Goal: Task Accomplishment & Management: Use online tool/utility

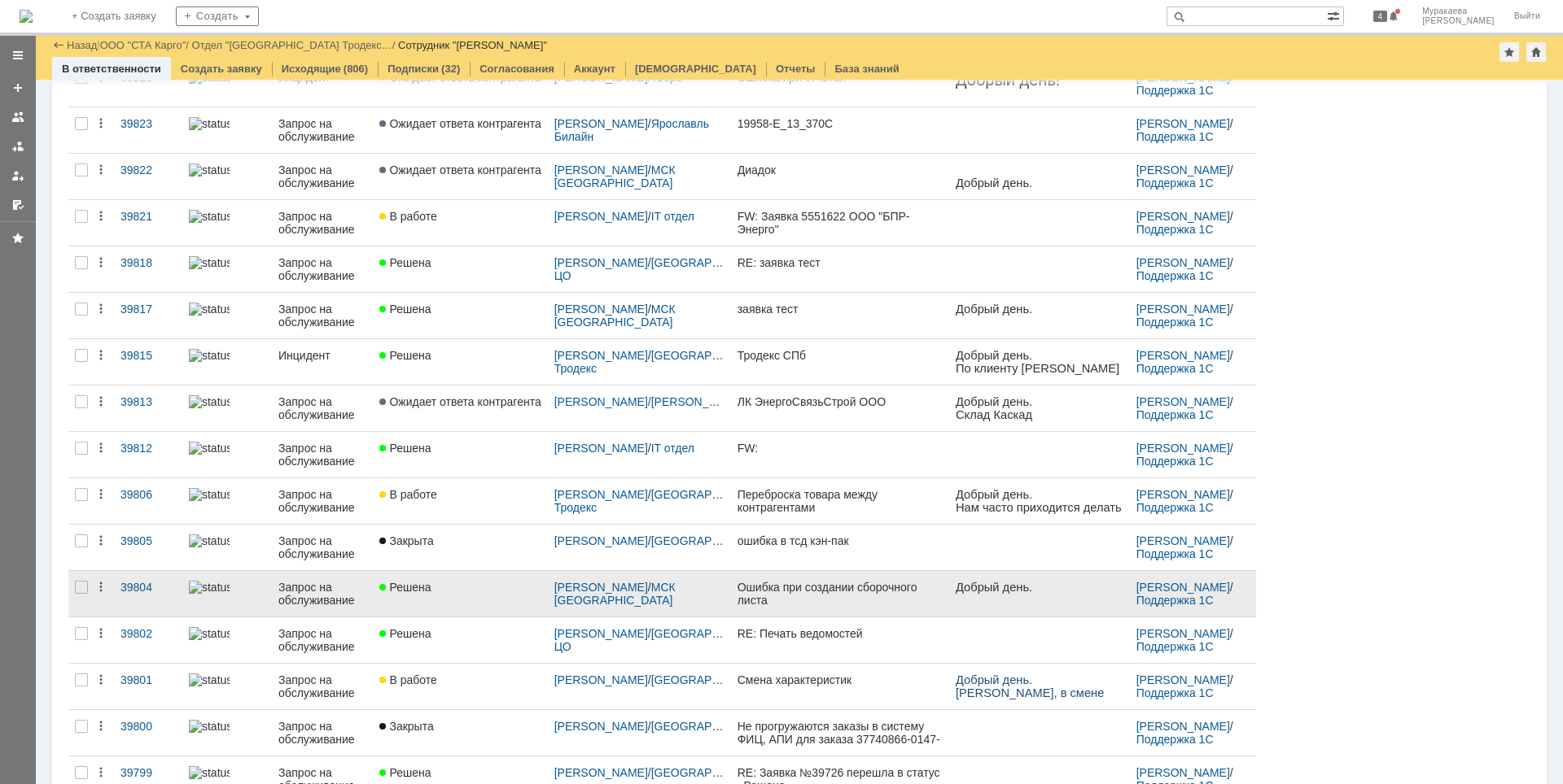
click at [289, 591] on div "Запрос на обслуживание" at bounding box center [322, 594] width 88 height 26
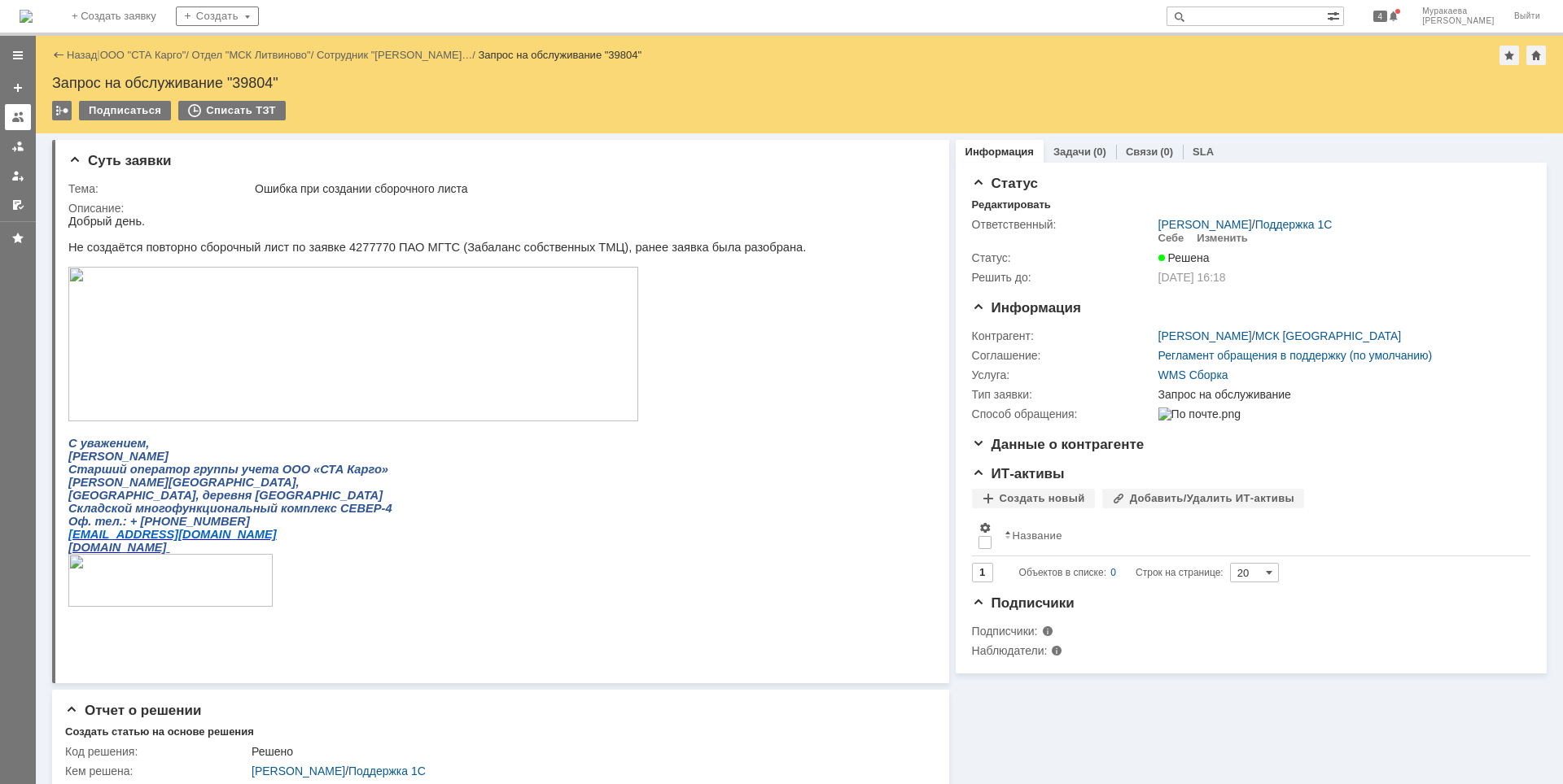
click at [16, 119] on div at bounding box center [18, 117] width 13 height 13
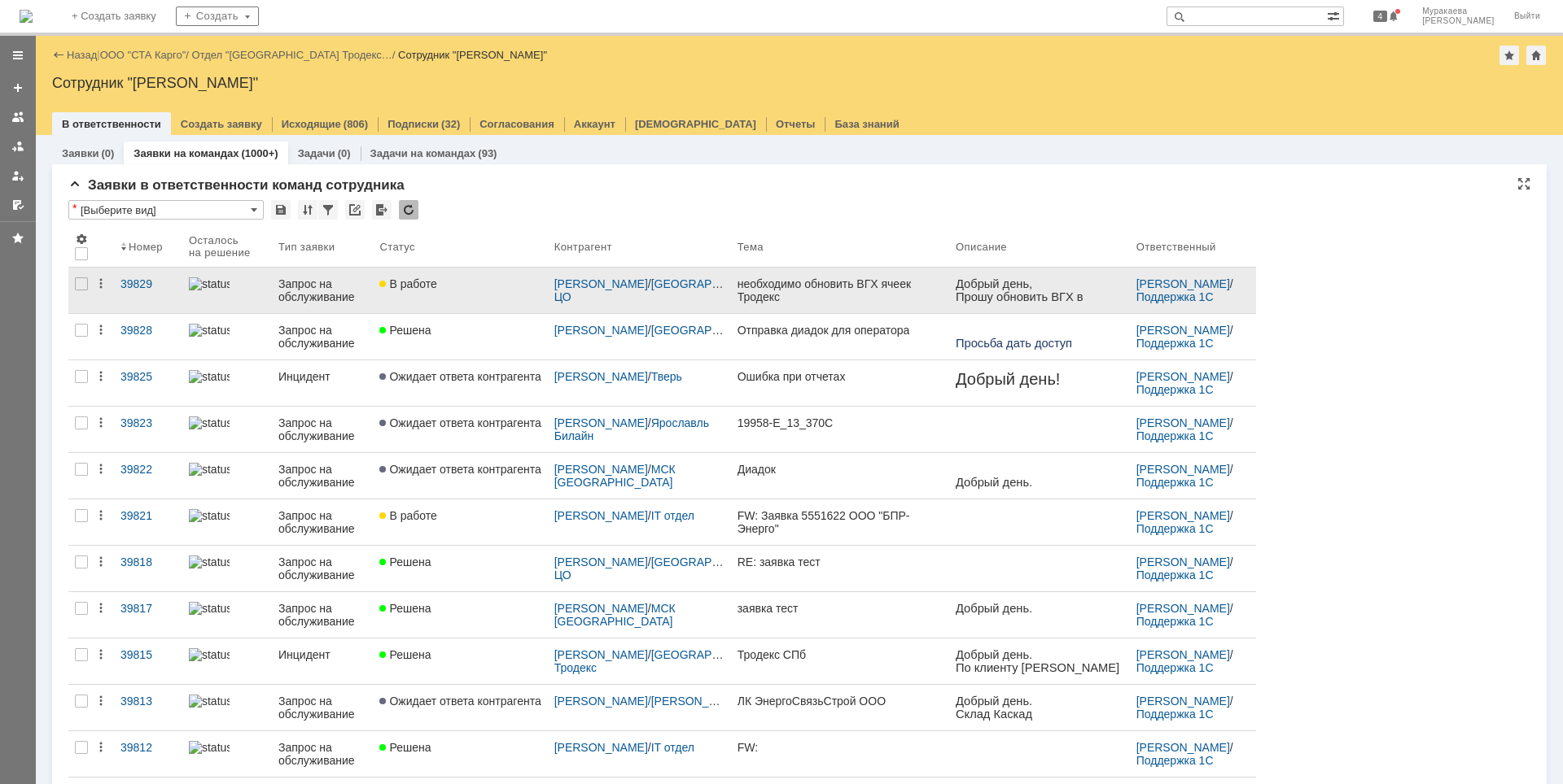
click at [323, 287] on div "Запрос на обслуживание" at bounding box center [322, 290] width 88 height 26
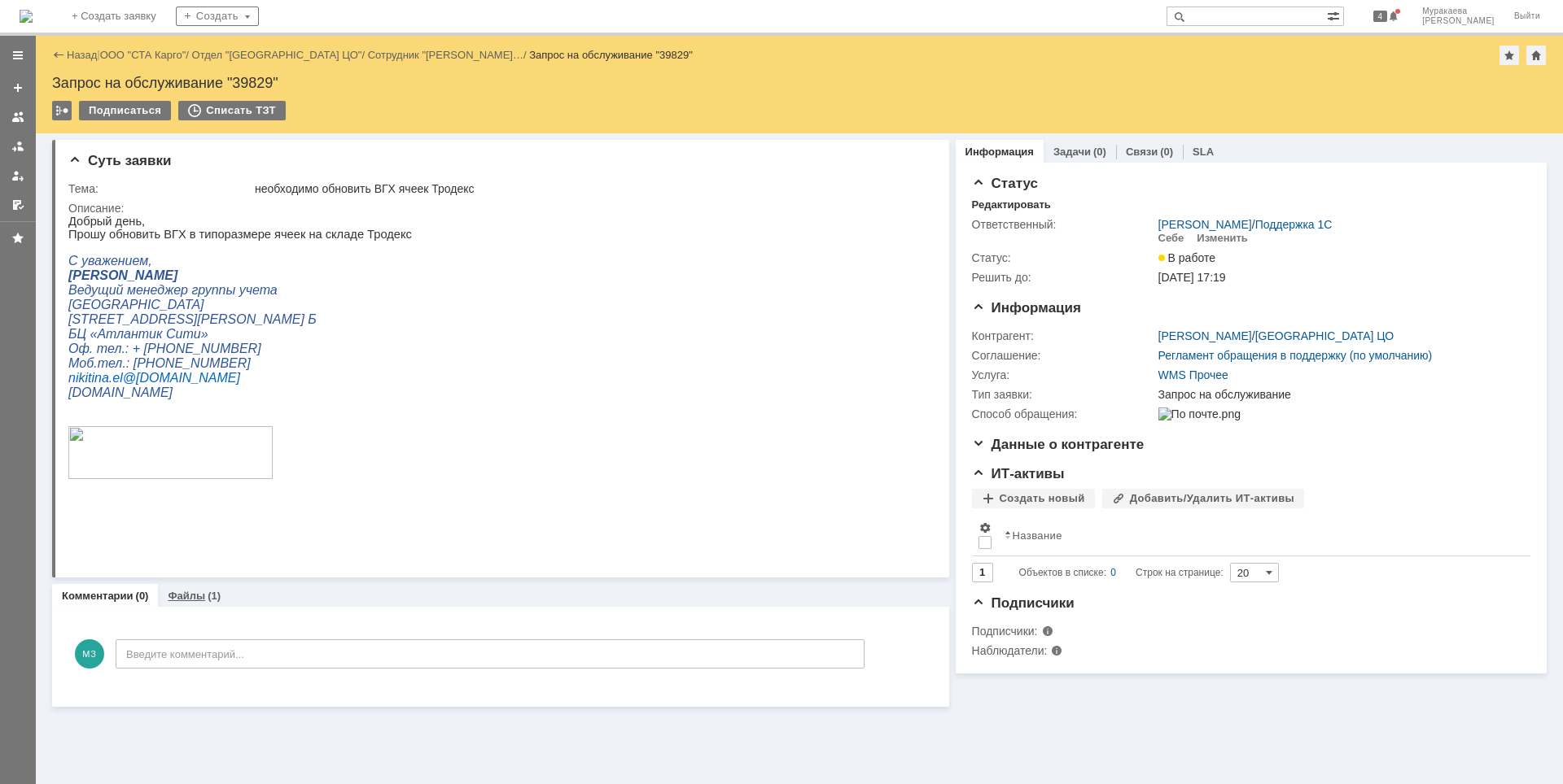
click at [185, 594] on link "Файлы" at bounding box center [187, 596] width 38 height 12
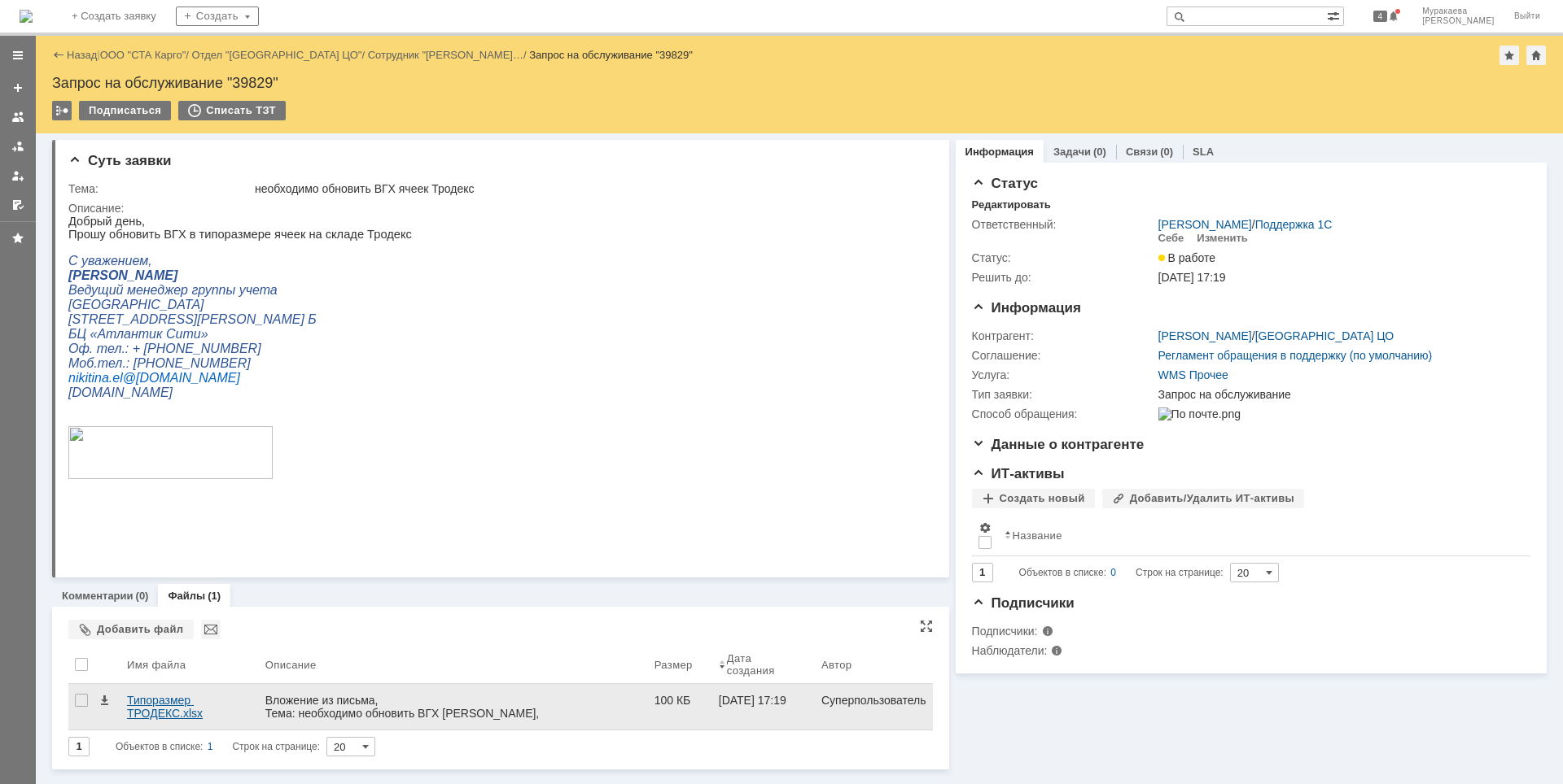
click at [135, 702] on div "Типоразмер ТРОДЕКС.xlsx" at bounding box center [190, 707] width 126 height 26
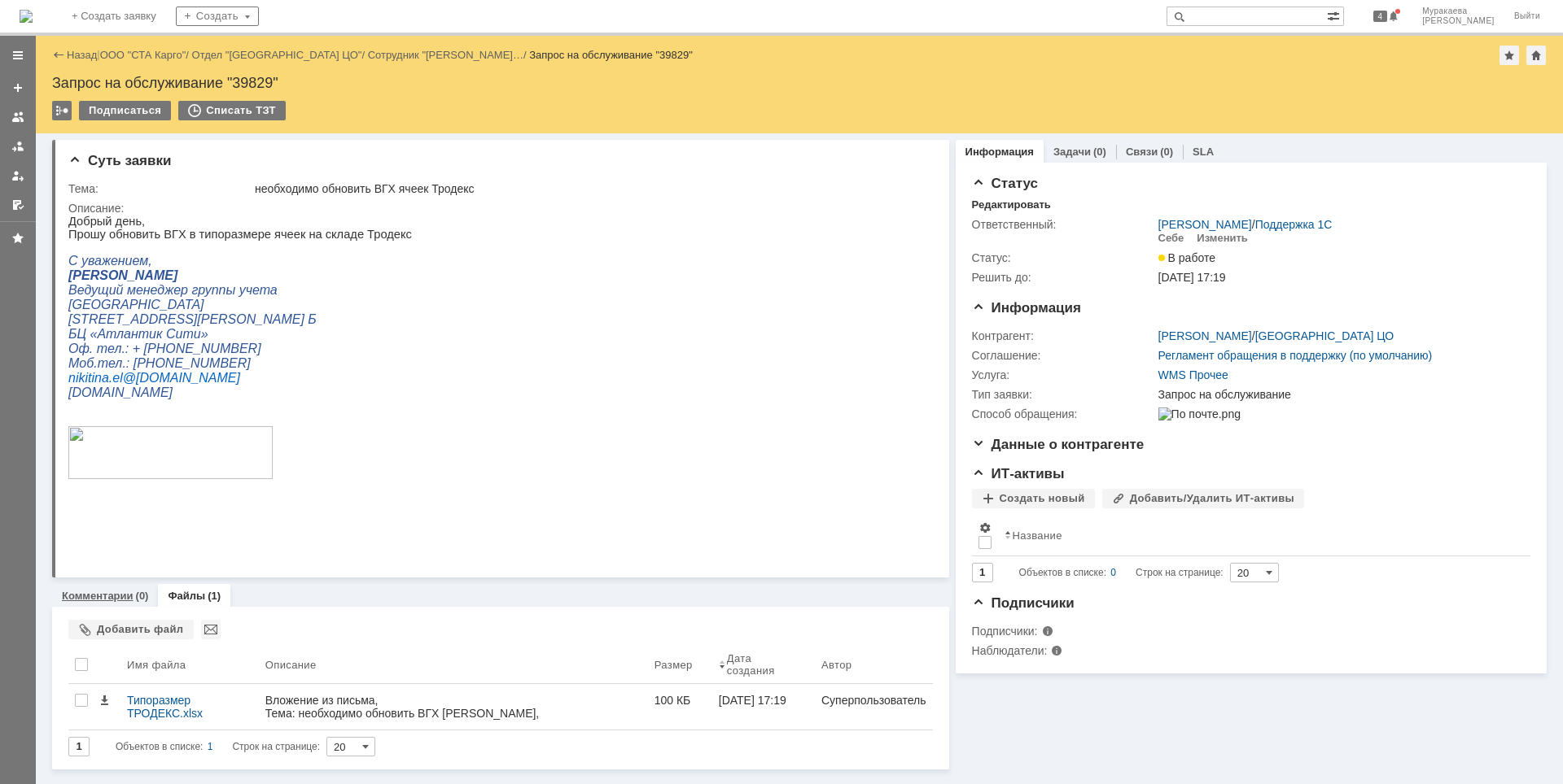
click at [128, 592] on link "Комментарии" at bounding box center [98, 596] width 72 height 12
